Goal: Task Accomplishment & Management: Use online tool/utility

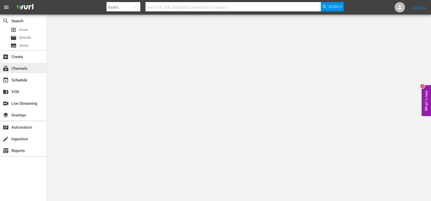
click at [27, 70] on div "subscriptions Channels" at bounding box center [14, 67] width 29 height 5
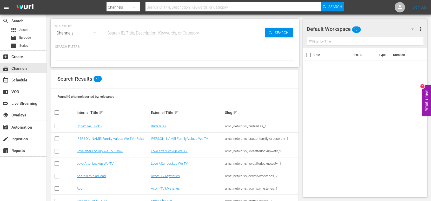
click at [168, 6] on input "text" at bounding box center [232, 7] width 175 height 12
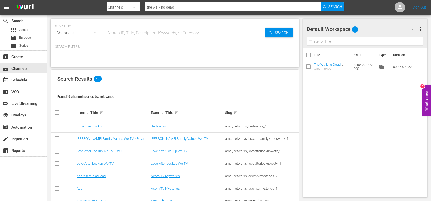
type input "the walking dead"
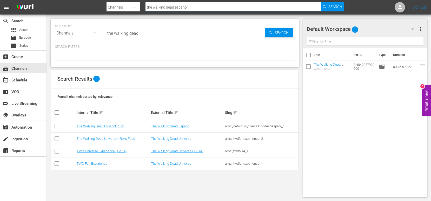
type input "the walking dead espanol"
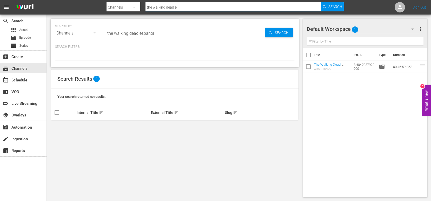
type input "the walking dead"
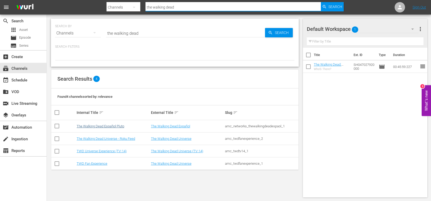
type input "the walking dead"
click at [110, 128] on link "The Walking Dead Español Pluto" at bounding box center [100, 126] width 47 height 4
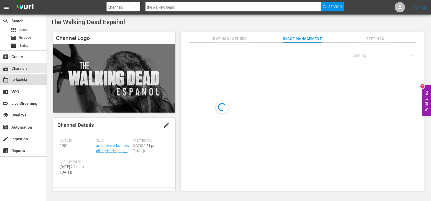
click at [23, 81] on div "event_available Schedule" at bounding box center [14, 79] width 29 height 5
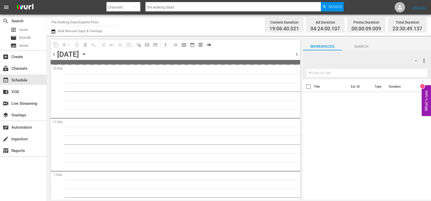
click at [87, 55] on icon "button" at bounding box center [84, 54] width 6 height 6
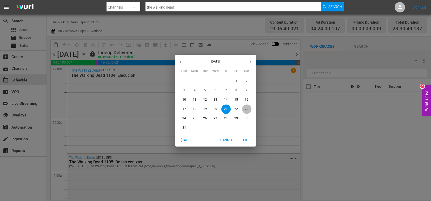
click at [247, 109] on p "23" at bounding box center [246, 109] width 4 height 4
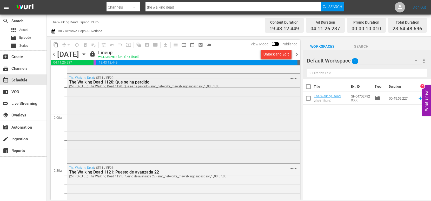
scroll to position [163, 0]
click at [146, 109] on div "The Walking Dead / SE11 / EP20: The Walking Dead 1120: Que se ha perdido (24 RO…" at bounding box center [183, 119] width 232 height 88
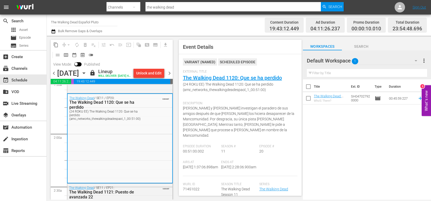
click at [63, 72] on div "[DATE]" at bounding box center [68, 73] width 22 height 9
click at [55, 77] on span "chevron_left" at bounding box center [54, 73] width 6 height 6
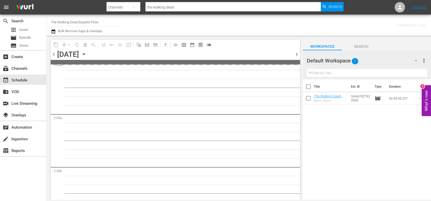
click at [87, 53] on icon "button" at bounding box center [84, 54] width 6 height 6
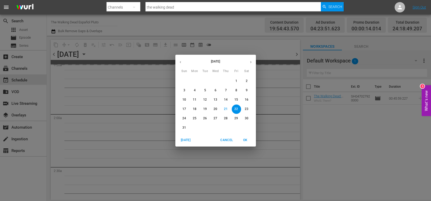
click at [228, 110] on span "21" at bounding box center [225, 109] width 9 height 4
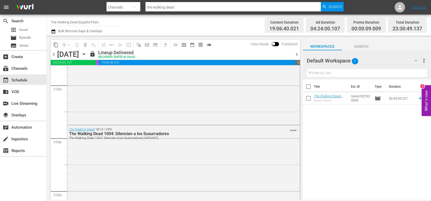
scroll to position [1543, 0]
